Goal: Navigation & Orientation: Go to known website

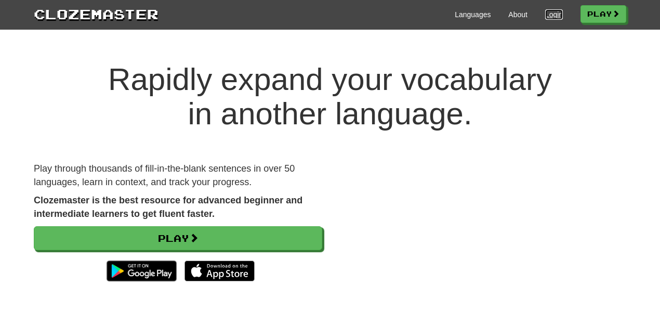
click at [547, 15] on link "Login" at bounding box center [554, 14] width 18 height 10
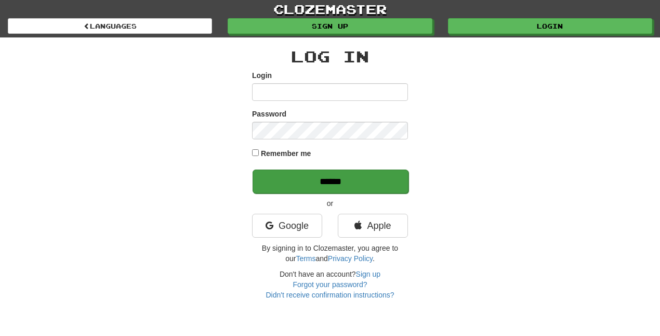
type input "*****"
click at [263, 185] on input "******" at bounding box center [330, 181] width 156 height 24
